Goal: Transaction & Acquisition: Purchase product/service

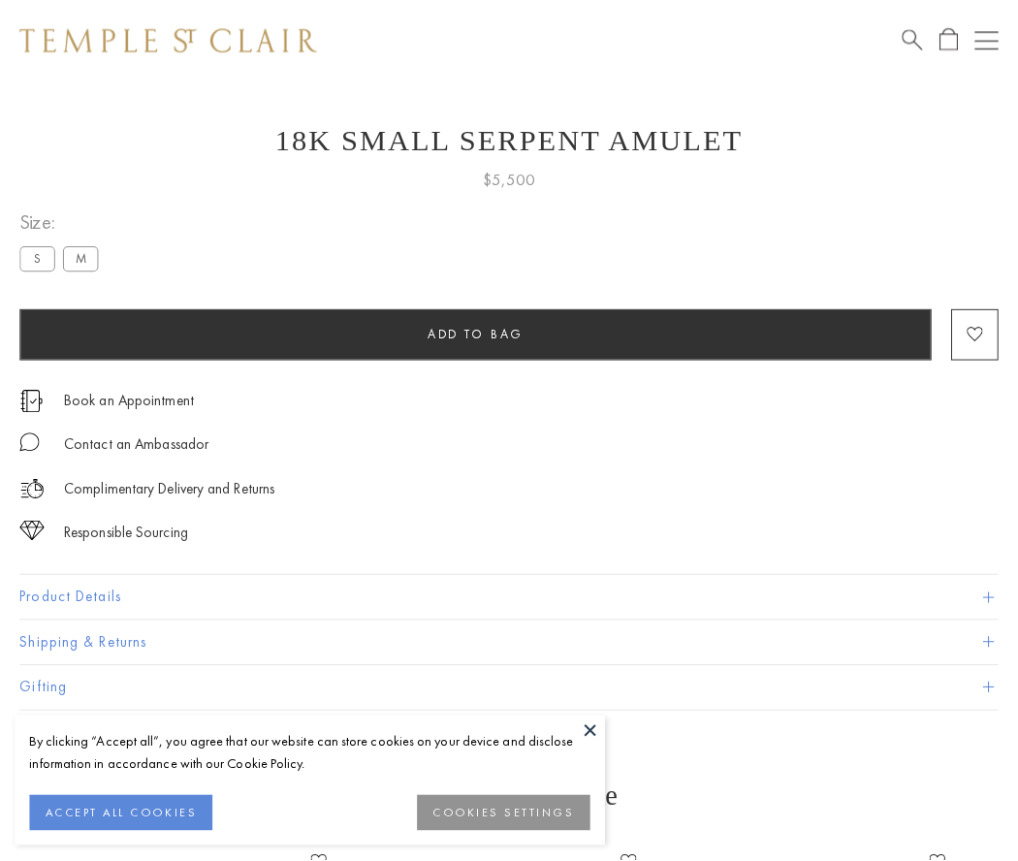
scroll to position [78, 0]
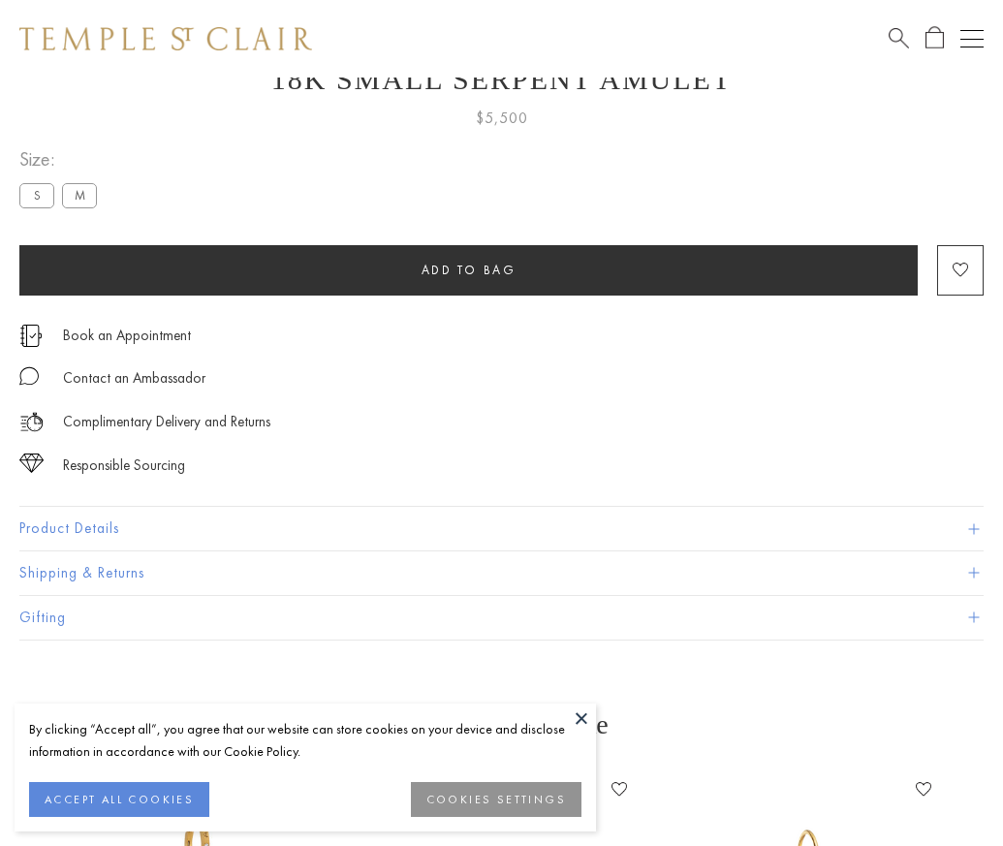
click at [468, 270] on span "Add to bag" at bounding box center [469, 270] width 95 height 16
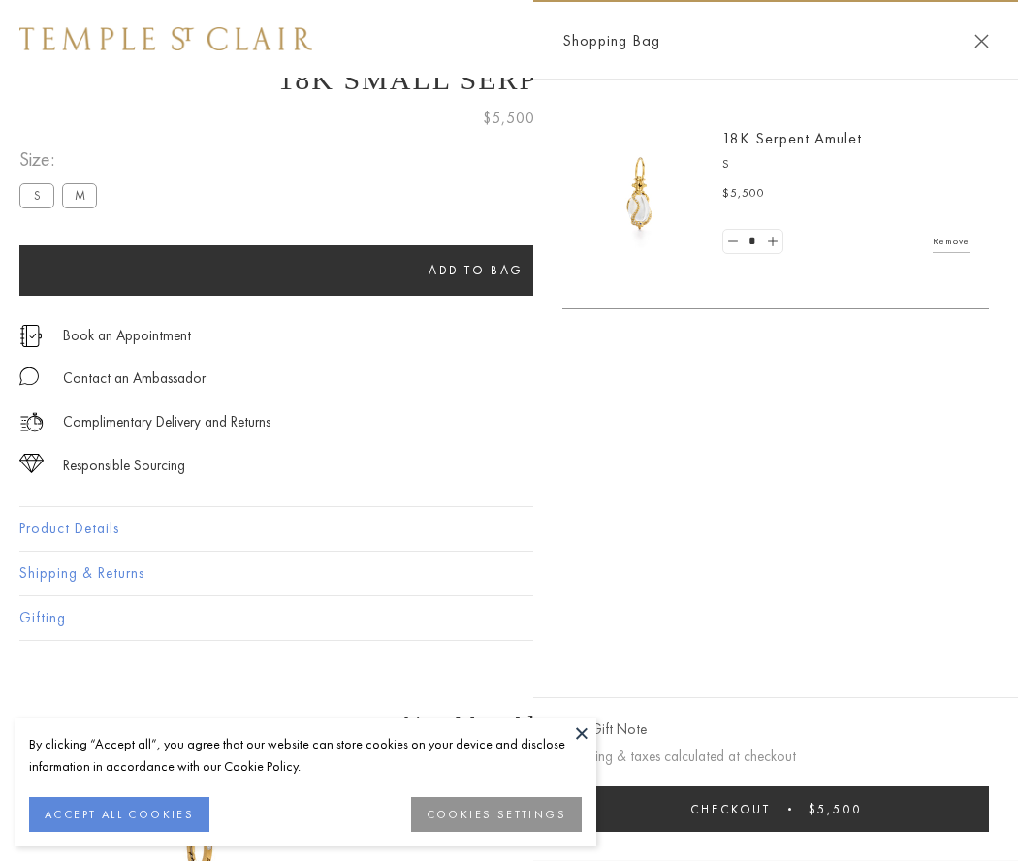
click at [777, 809] on button "Checkout $5,500" at bounding box center [775, 809] width 427 height 46
